Goal: Task Accomplishment & Management: Manage account settings

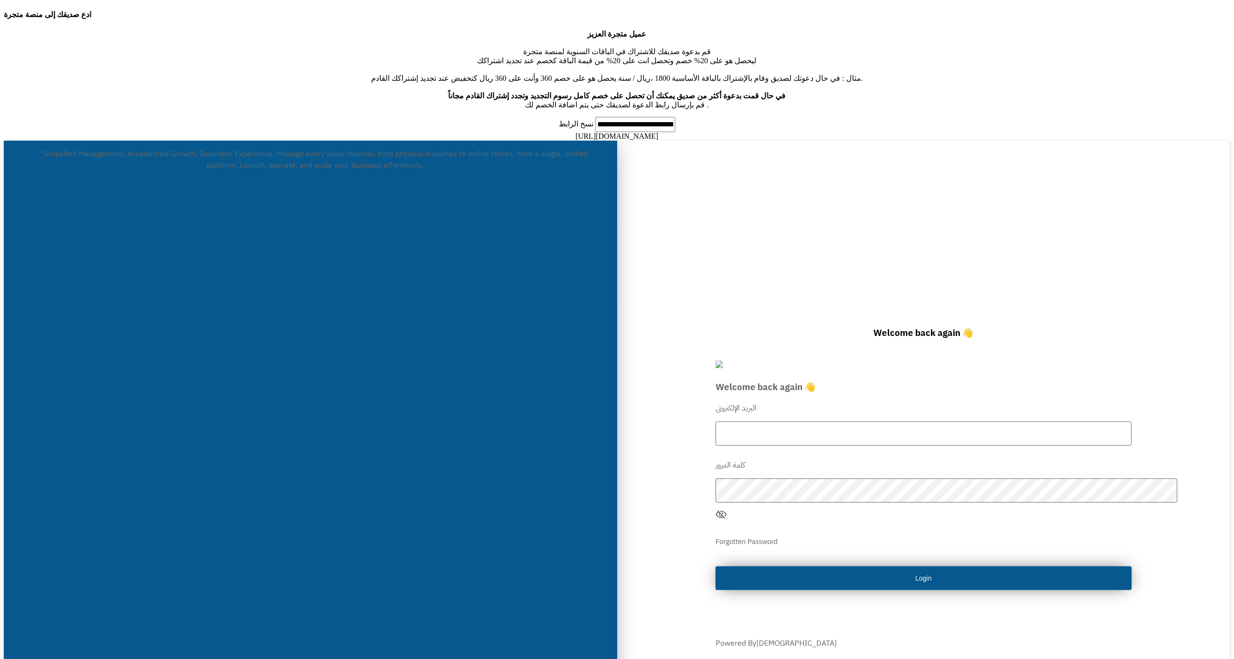
click at [840, 421] on input "text" at bounding box center [923, 433] width 416 height 24
click at [852, 421] on input "text" at bounding box center [923, 433] width 416 height 24
click at [848, 421] on input "text" at bounding box center [923, 433] width 416 height 24
click at [824, 421] on input "text" at bounding box center [923, 433] width 416 height 24
click at [781, 421] on input "text" at bounding box center [923, 433] width 416 height 24
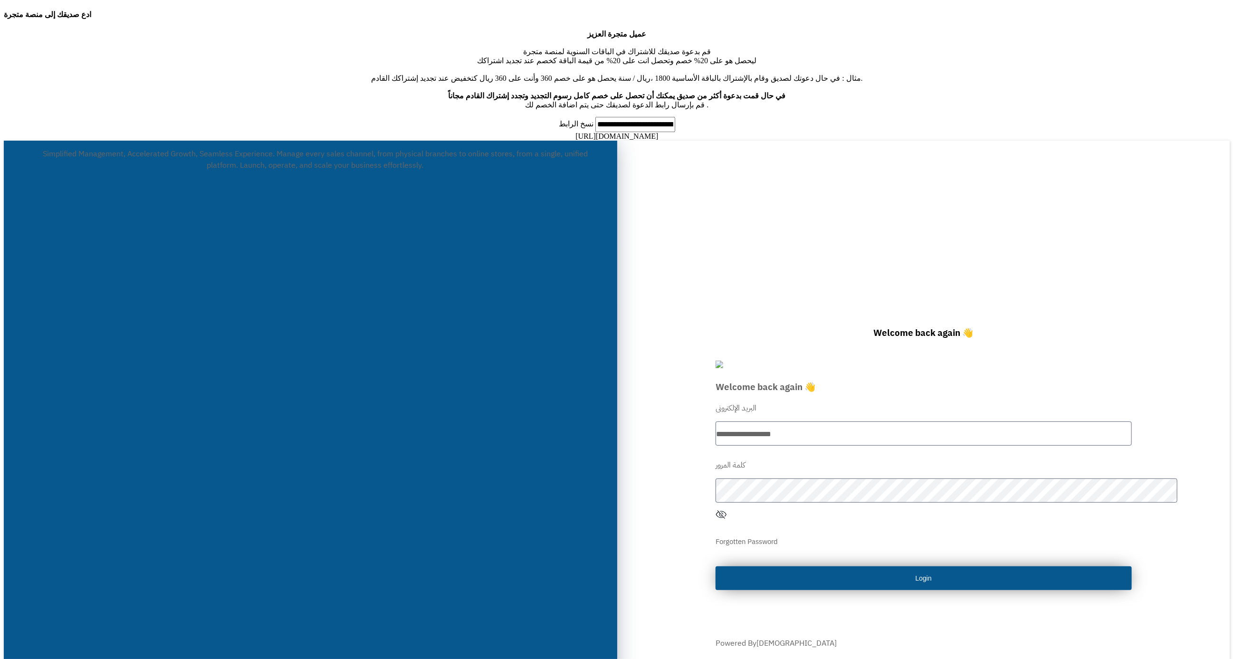
type input "**********"
click at [715, 566] on button "Login" at bounding box center [923, 578] width 416 height 24
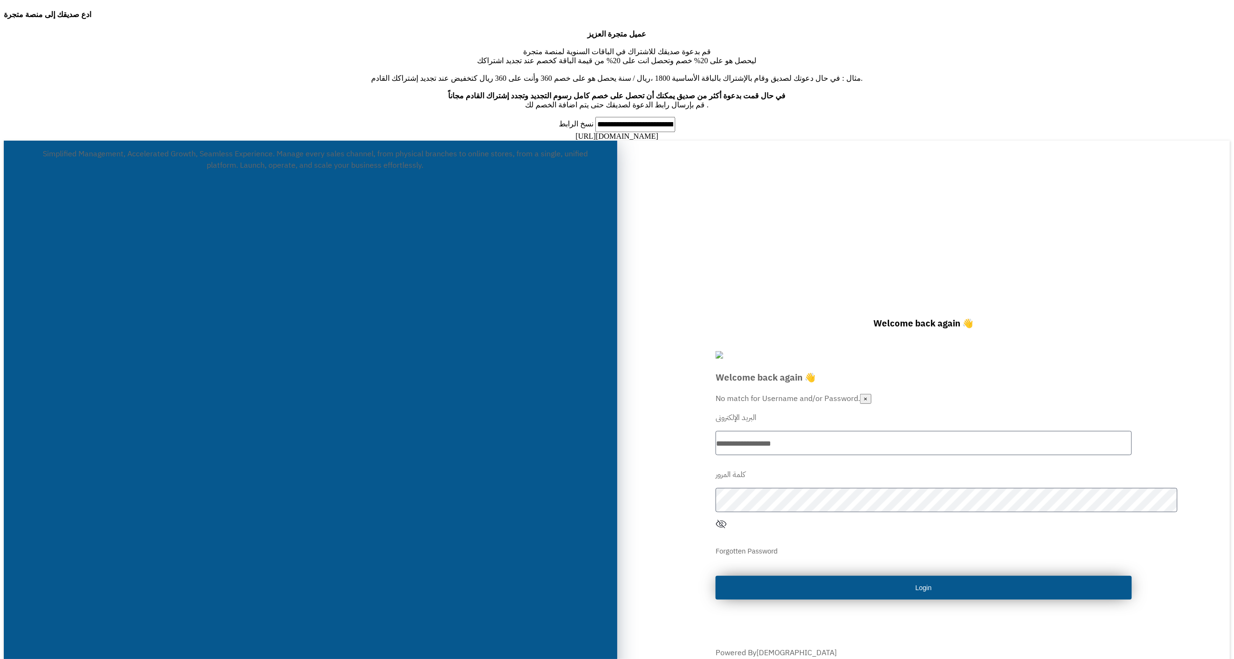
click at [845, 576] on button "Login" at bounding box center [923, 588] width 416 height 24
click at [876, 576] on button "Login" at bounding box center [923, 588] width 416 height 24
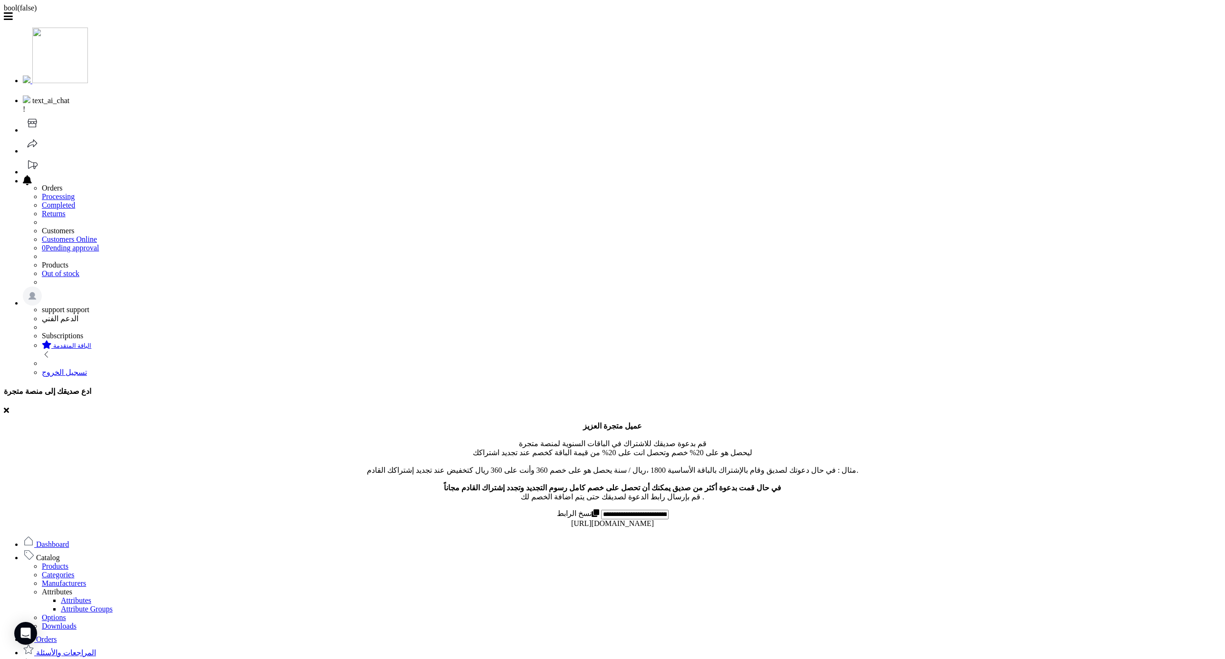
scroll to position [0, 0]
